Goal: Information Seeking & Learning: Learn about a topic

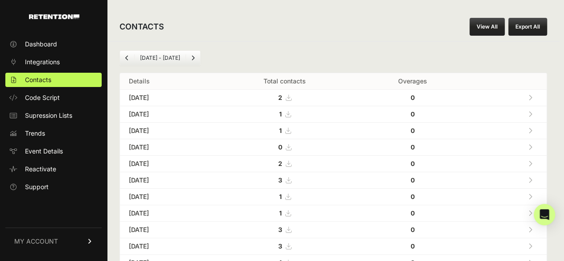
click at [537, 98] on link at bounding box center [530, 97] width 15 height 18
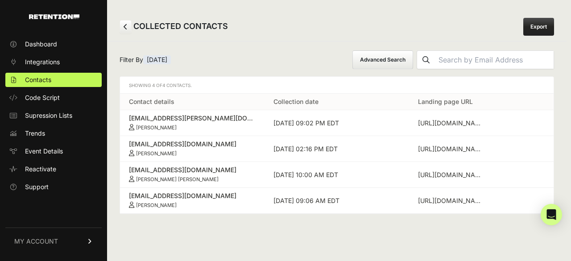
click at [172, 122] on td "[EMAIL_ADDRESS][PERSON_NAME][DOMAIN_NAME] [PERSON_NAME]" at bounding box center [192, 123] width 144 height 26
click at [430, 121] on div "[URL][DOMAIN_NAME][PERSON_NAME]" at bounding box center [451, 123] width 67 height 9
click at [443, 123] on div "[URL][DOMAIN_NAME][PERSON_NAME]" at bounding box center [451, 123] width 67 height 9
click at [157, 127] on small "[PERSON_NAME]" at bounding box center [156, 127] width 41 height 6
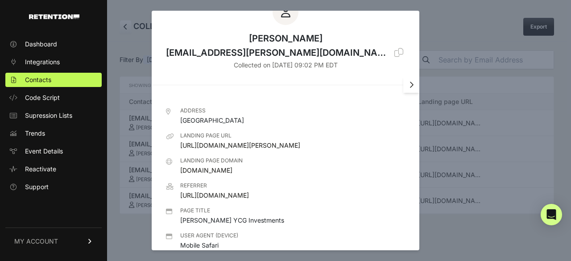
scroll to position [50, 0]
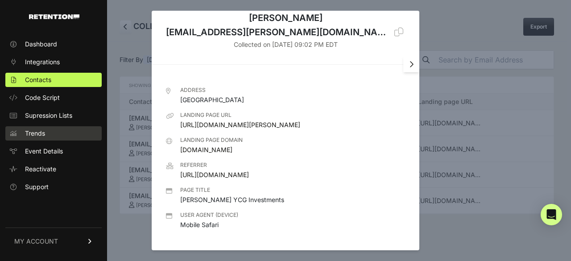
click at [48, 134] on link "Trends" at bounding box center [53, 133] width 96 height 14
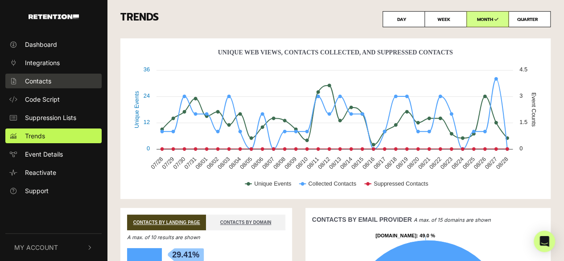
click at [31, 78] on span "Contacts" at bounding box center [38, 80] width 26 height 9
